Goal: Check status: Check status

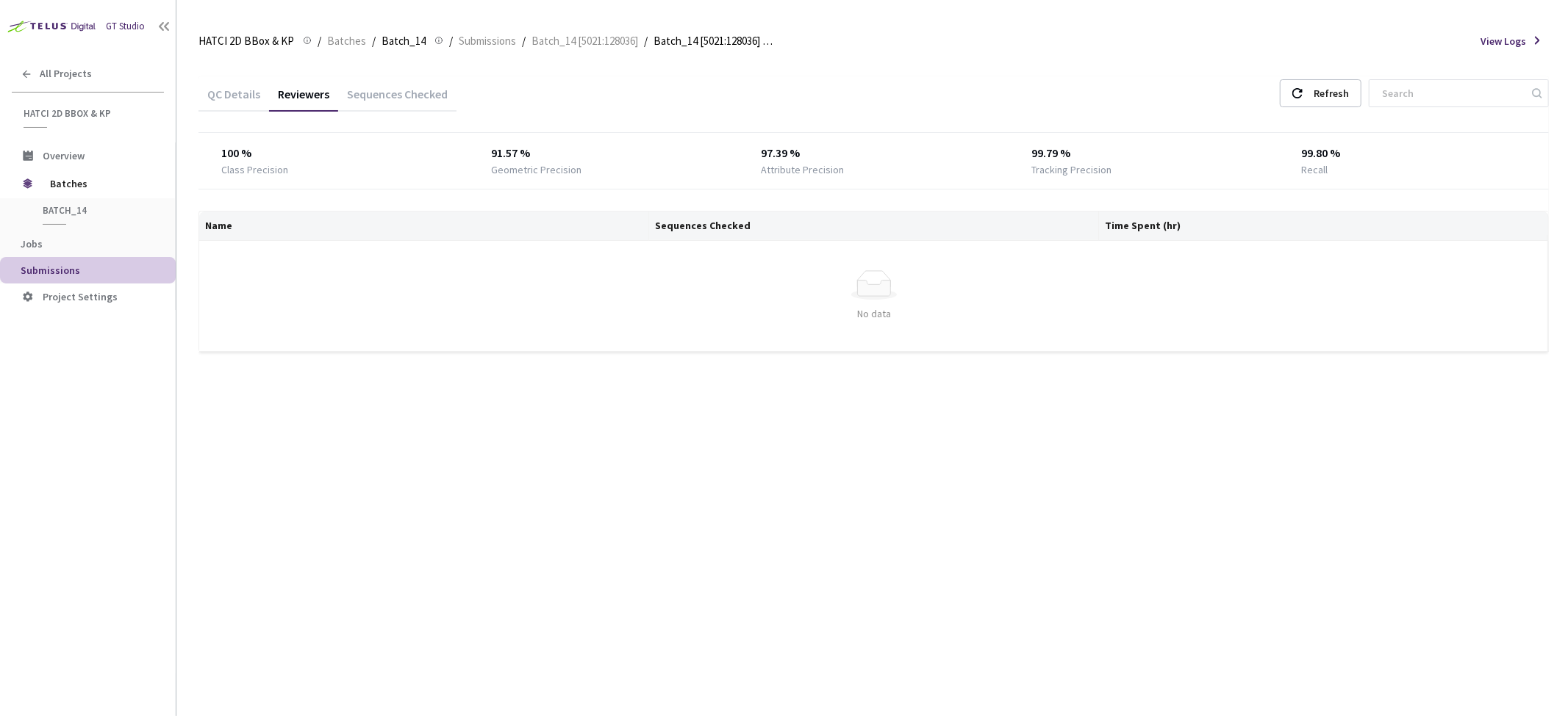
click at [255, 87] on div "QC Details" at bounding box center [234, 99] width 71 height 25
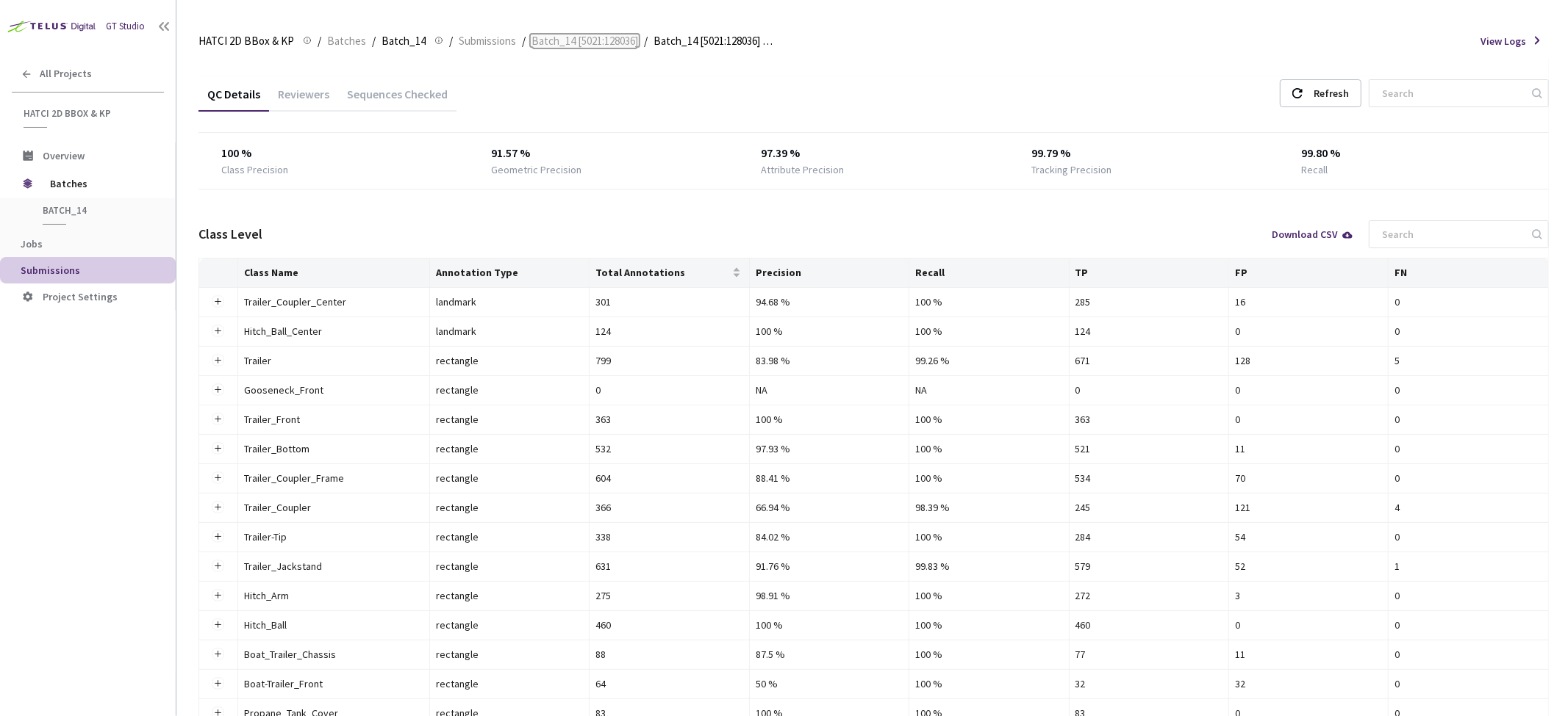
click at [609, 37] on span "Batch_14 [5021:128036]" at bounding box center [585, 41] width 106 height 18
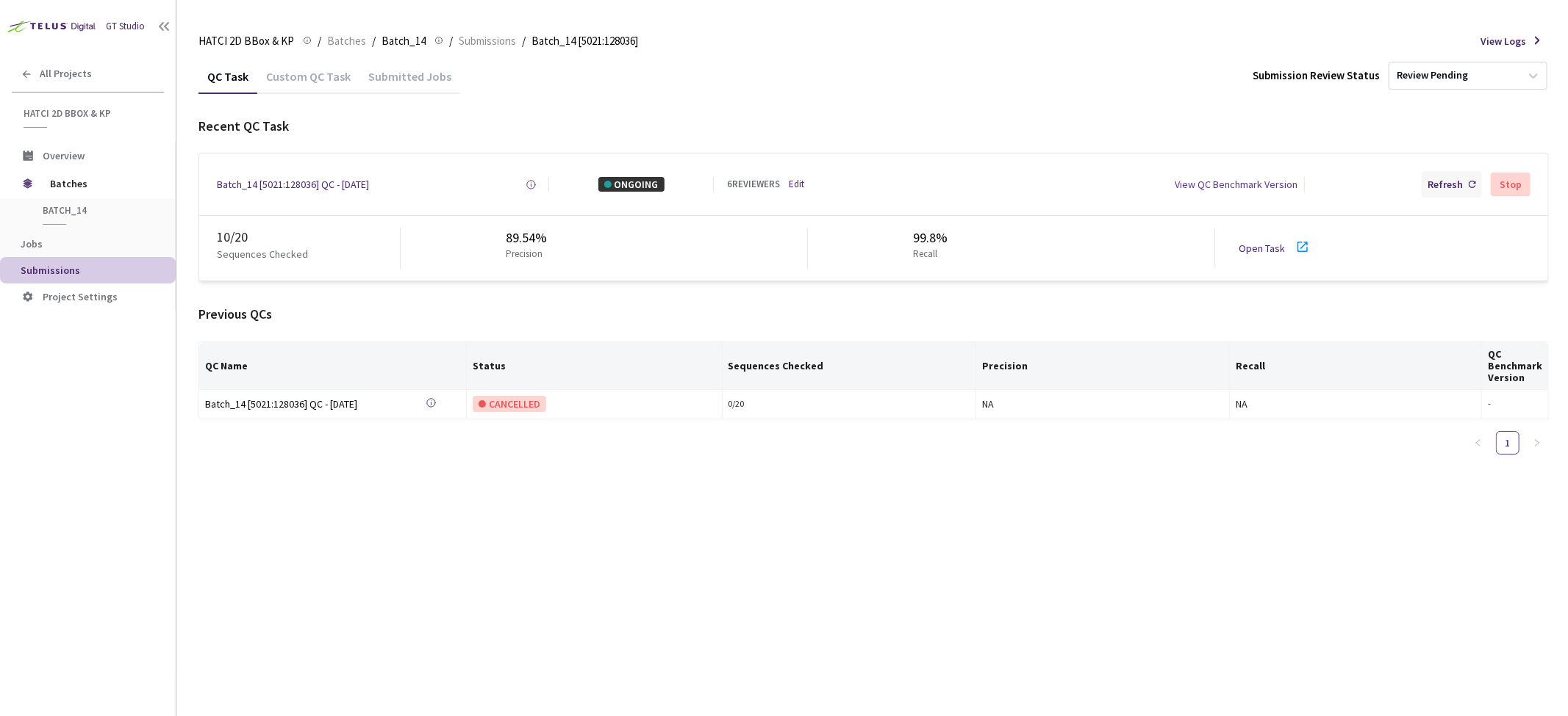
click at [1460, 187] on div "Refresh" at bounding box center [1445, 184] width 35 height 15
click at [400, 78] on div "Submitted Jobs" at bounding box center [410, 81] width 101 height 25
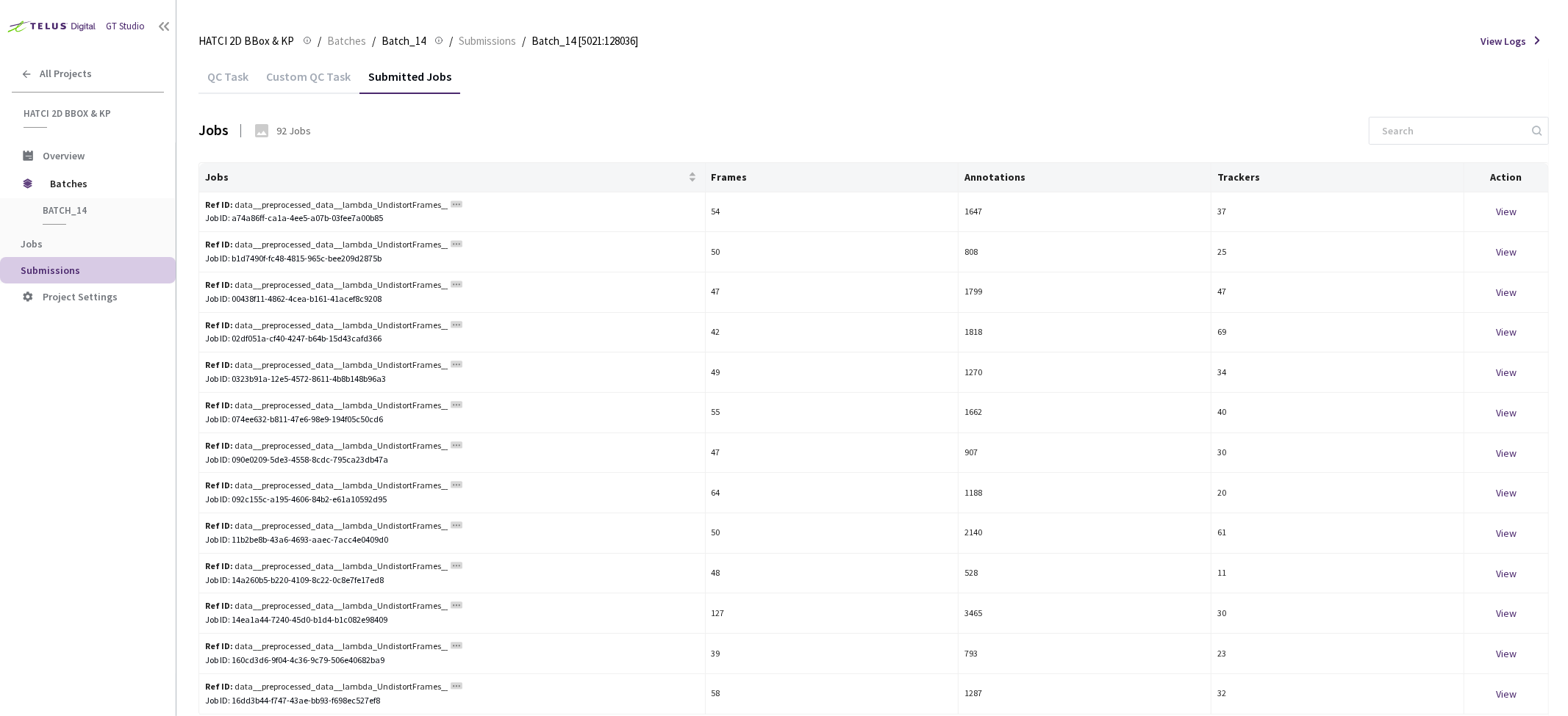
click at [359, 70] on div "Submitted Jobs" at bounding box center [410, 81] width 101 height 25
click at [307, 70] on div "Custom QC Task" at bounding box center [308, 81] width 102 height 25
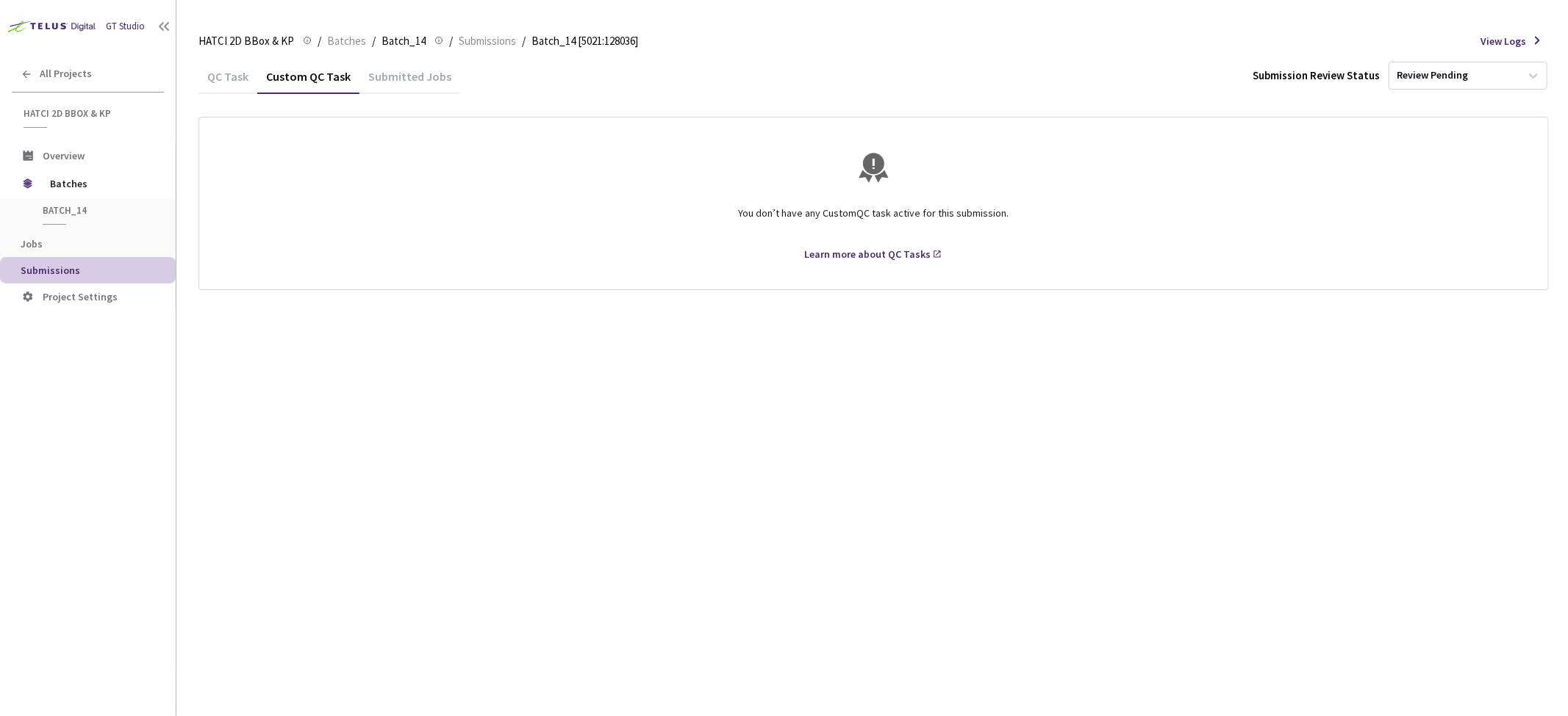
click at [217, 81] on div "QC Task" at bounding box center [228, 81] width 59 height 25
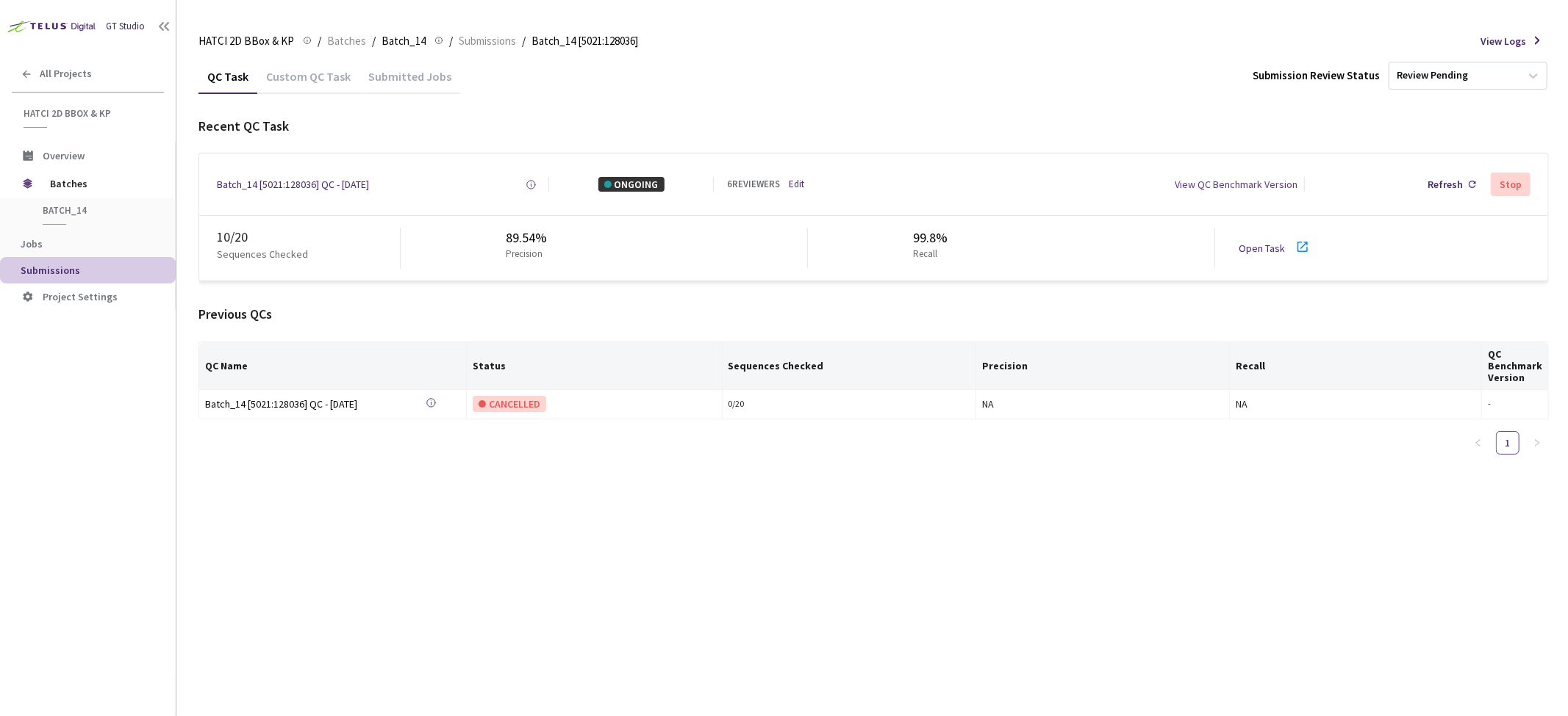
click at [533, 617] on div "QC Task Custom QC Task Submitted Jobs Submission Review Status Review Pending R…" at bounding box center [874, 388] width 1351 height 658
click at [508, 611] on div "QC Task Custom QC Task Submitted Jobs Submission Review Status Review Pending R…" at bounding box center [874, 388] width 1351 height 658
